Goal: Find specific page/section: Find specific page/section

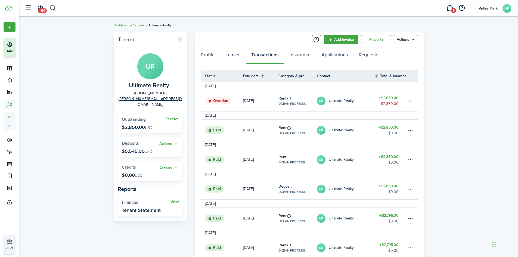
click at [54, 10] on button "button" at bounding box center [52, 8] width 7 height 9
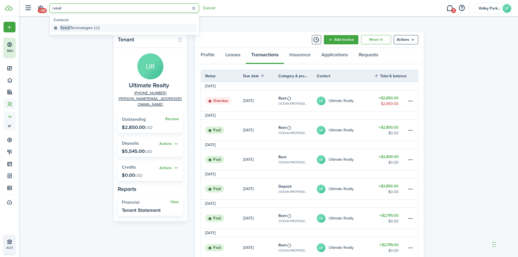
type input "rekall"
drag, startPoint x: 75, startPoint y: 25, endPoint x: 94, endPoint y: 30, distance: 20.2
click at [76, 25] on link "Rekall Technologies LLC" at bounding box center [124, 28] width 146 height 8
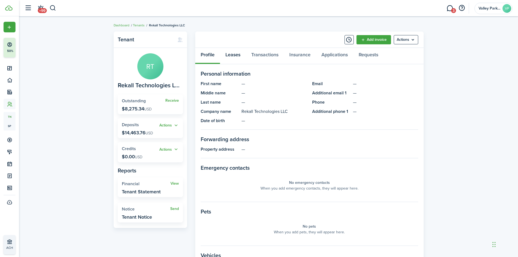
click at [238, 56] on link "Leases" at bounding box center [233, 56] width 26 height 16
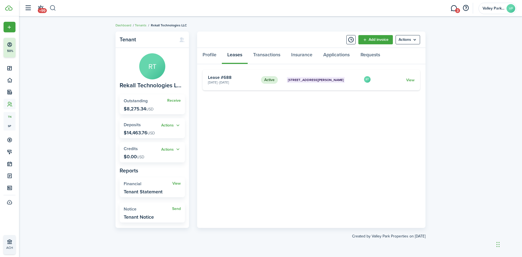
click at [54, 9] on button "button" at bounding box center [52, 8] width 7 height 9
type input "[PERSON_NAME]"
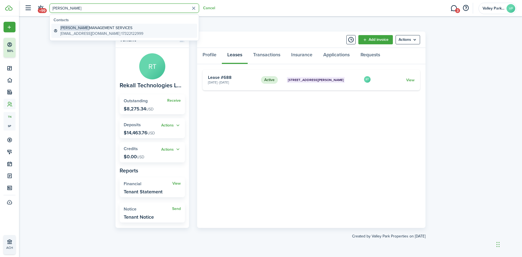
click at [107, 30] on global-search-item-title "[PERSON_NAME] MANAGEMENT SERVICES" at bounding box center [101, 28] width 83 height 6
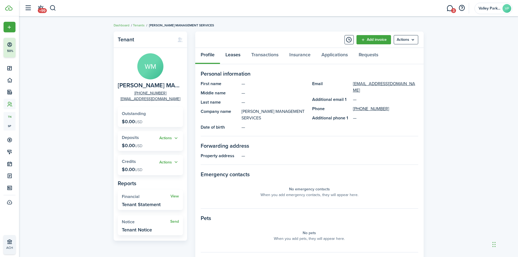
click at [237, 55] on link "Leases" at bounding box center [233, 56] width 26 height 16
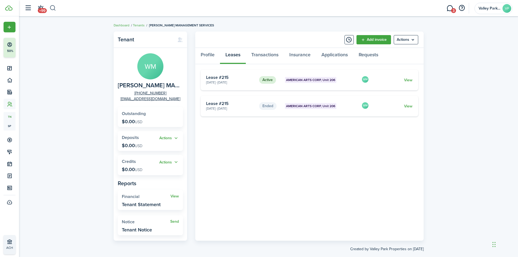
click at [55, 10] on button "button" at bounding box center [52, 8] width 7 height 9
type input "[PERSON_NAME]"
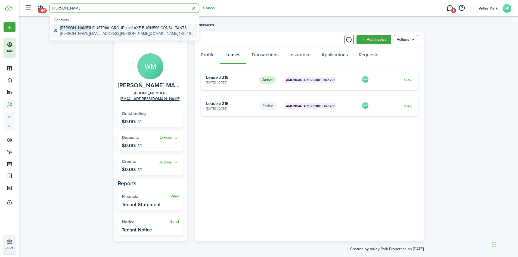
click at [101, 32] on global-search-item-description "[PERSON_NAME][EMAIL_ADDRESS][PERSON_NAME][DOMAIN_NAME] 17324979938" at bounding box center [127, 34] width 135 height 6
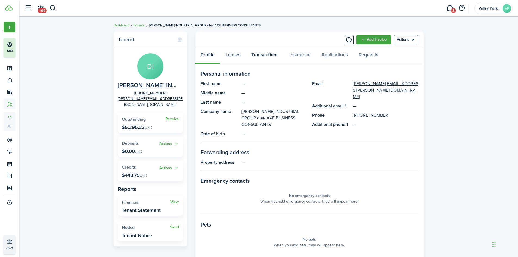
click at [263, 54] on link "Transactions" at bounding box center [265, 56] width 38 height 16
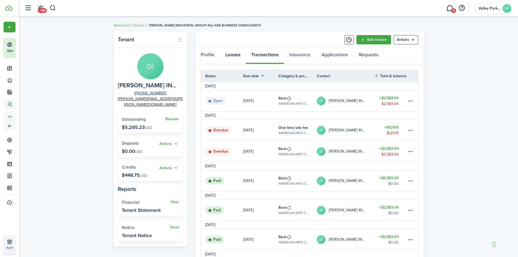
click at [228, 56] on link "Leases" at bounding box center [233, 56] width 26 height 16
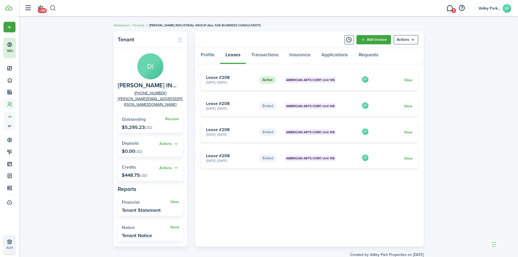
click at [54, 6] on button "button" at bounding box center [52, 8] width 7 height 9
type input "[PERSON_NAME]"
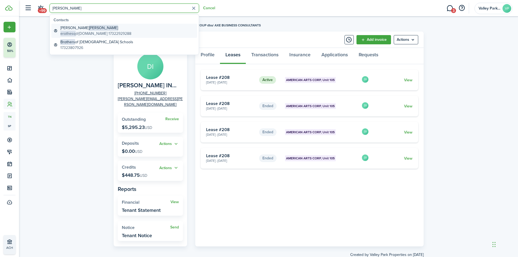
drag, startPoint x: 80, startPoint y: 32, endPoint x: 108, endPoint y: 42, distance: 30.3
click at [80, 33] on global-search-item-description "erothesq @[DOMAIN_NAME] 17322929288" at bounding box center [95, 34] width 71 height 6
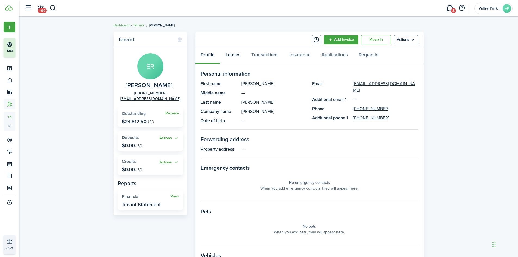
click at [232, 55] on link "Leases" at bounding box center [233, 56] width 26 height 16
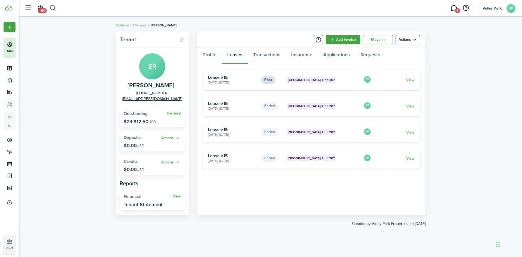
click at [50, 8] on button "button" at bounding box center [52, 8] width 7 height 9
type input "[PERSON_NAME]"
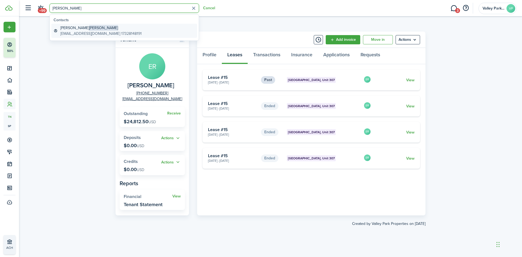
drag, startPoint x: 86, startPoint y: 28, endPoint x: 104, endPoint y: 31, distance: 17.6
click at [89, 28] on span "[PERSON_NAME]" at bounding box center [103, 28] width 29 height 6
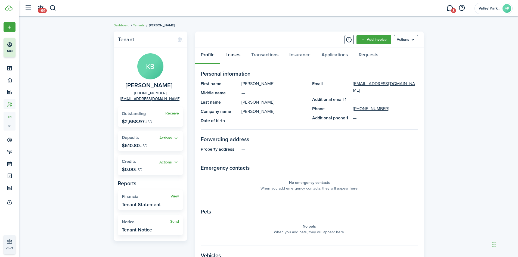
click at [239, 56] on link "Leases" at bounding box center [233, 56] width 26 height 16
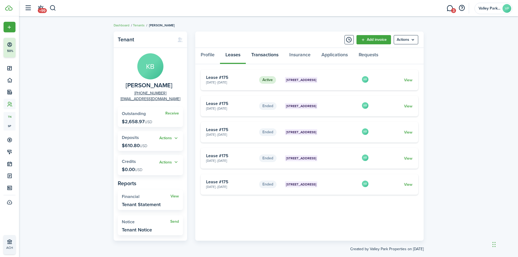
drag, startPoint x: 274, startPoint y: 53, endPoint x: 273, endPoint y: 62, distance: 8.4
click at [273, 55] on link "Transactions" at bounding box center [265, 56] width 38 height 16
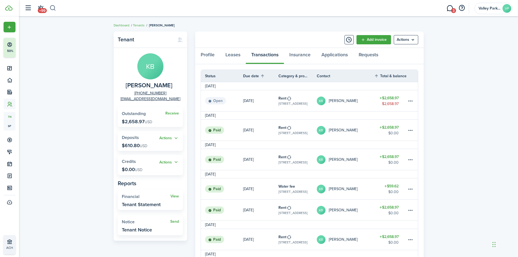
click at [50, 10] on button "button" at bounding box center [52, 8] width 7 height 9
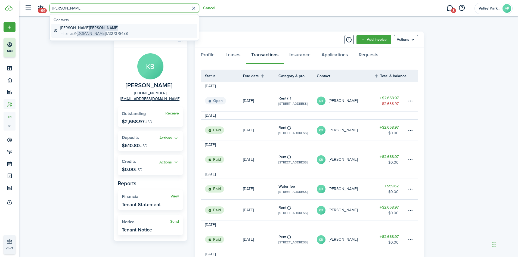
type input "[PERSON_NAME]"
click at [101, 36] on span "[DOMAIN_NAME]" at bounding box center [91, 34] width 29 height 6
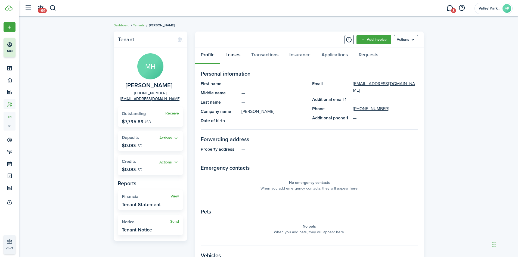
click at [232, 57] on link "Leases" at bounding box center [233, 56] width 26 height 16
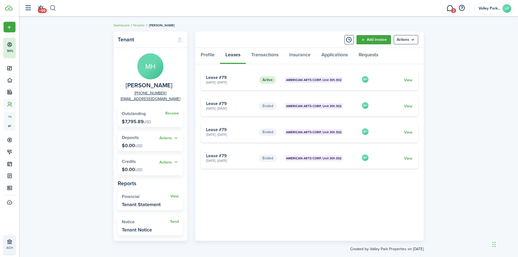
click at [51, 10] on button "button" at bounding box center [52, 8] width 7 height 9
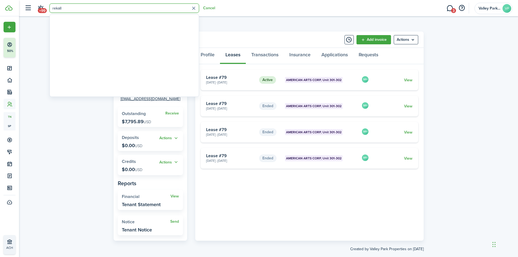
type input "rekall"
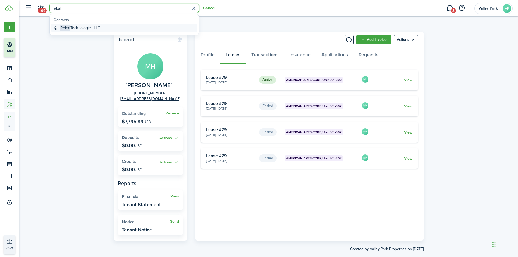
click at [67, 27] on span "Rekall" at bounding box center [65, 28] width 10 height 6
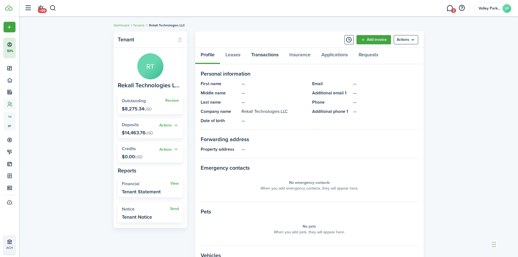
click at [272, 58] on link "Transactions" at bounding box center [265, 56] width 38 height 16
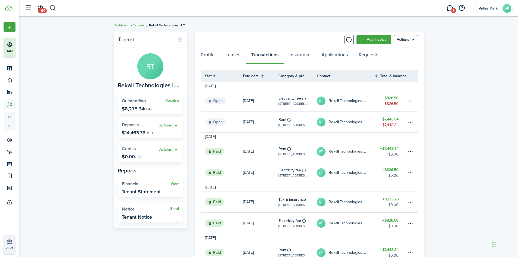
click at [53, 10] on button "button" at bounding box center [52, 8] width 7 height 9
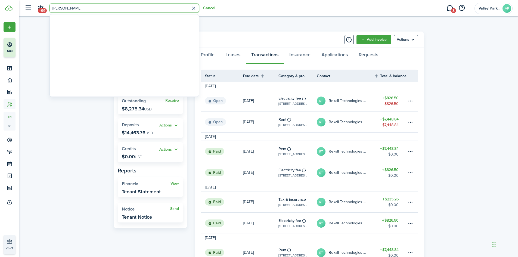
type input "[PERSON_NAME]"
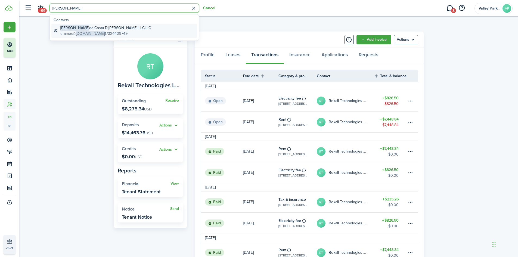
click at [108, 29] on global-search-item-title "[PERSON_NAME] da Costa D'[PERSON_NAME] LLCLLC" at bounding box center [105, 28] width 90 height 6
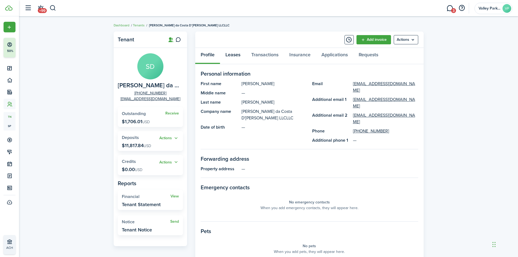
click at [237, 56] on link "Leases" at bounding box center [233, 56] width 26 height 16
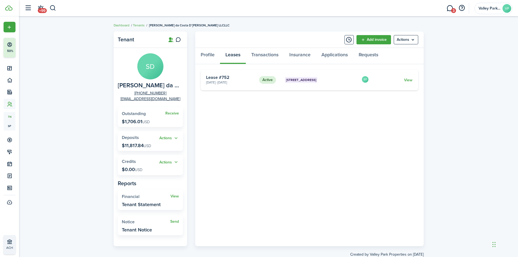
drag, startPoint x: 51, startPoint y: 8, endPoint x: 59, endPoint y: 11, distance: 8.3
click at [53, 8] on button "button" at bounding box center [52, 8] width 7 height 9
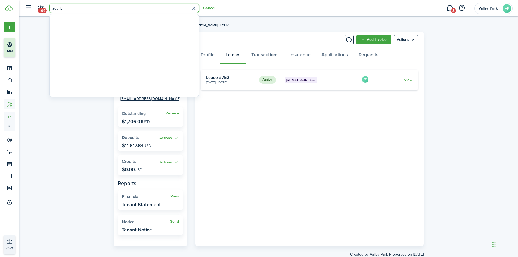
type input "scurly"
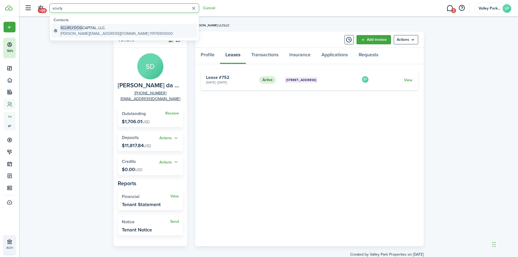
click at [68, 28] on span "SCURLYDOG" at bounding box center [71, 28] width 22 height 6
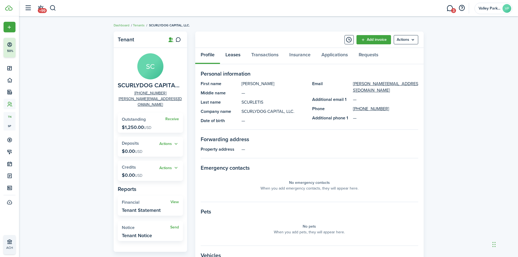
click at [238, 52] on link "Leases" at bounding box center [233, 56] width 26 height 16
